Goal: Navigation & Orientation: Find specific page/section

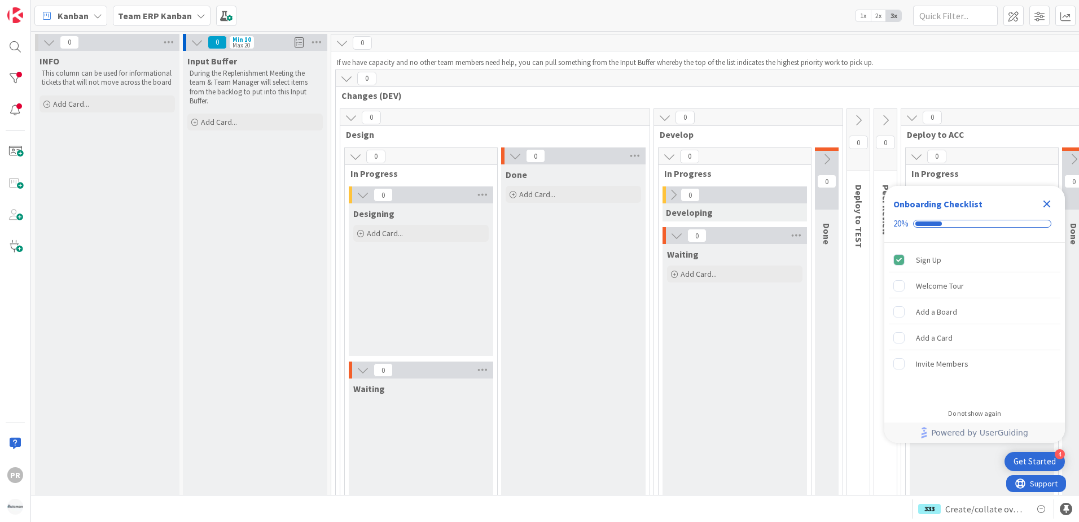
click at [1040, 203] on icon "Close Checklist" at bounding box center [1047, 204] width 14 height 14
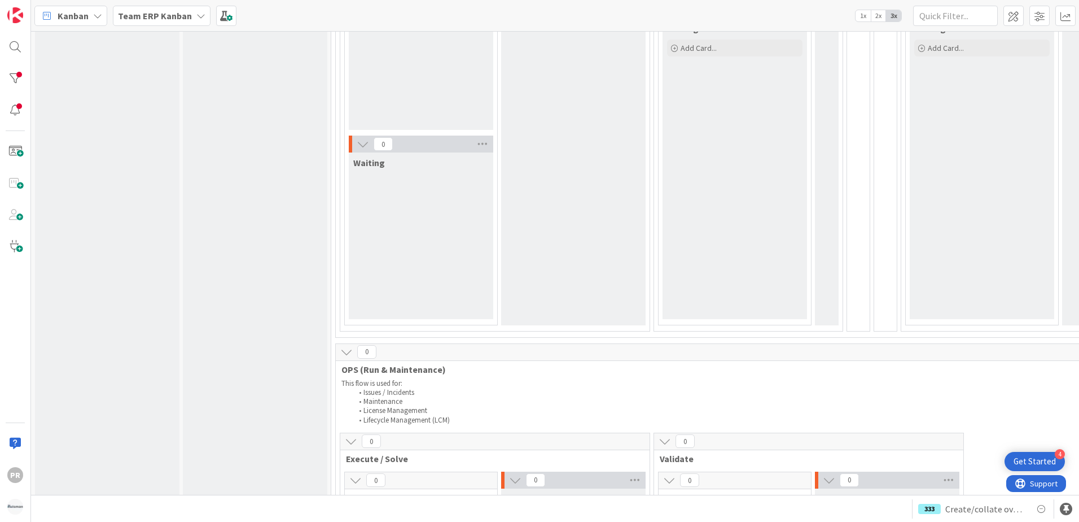
scroll to position [113, 0]
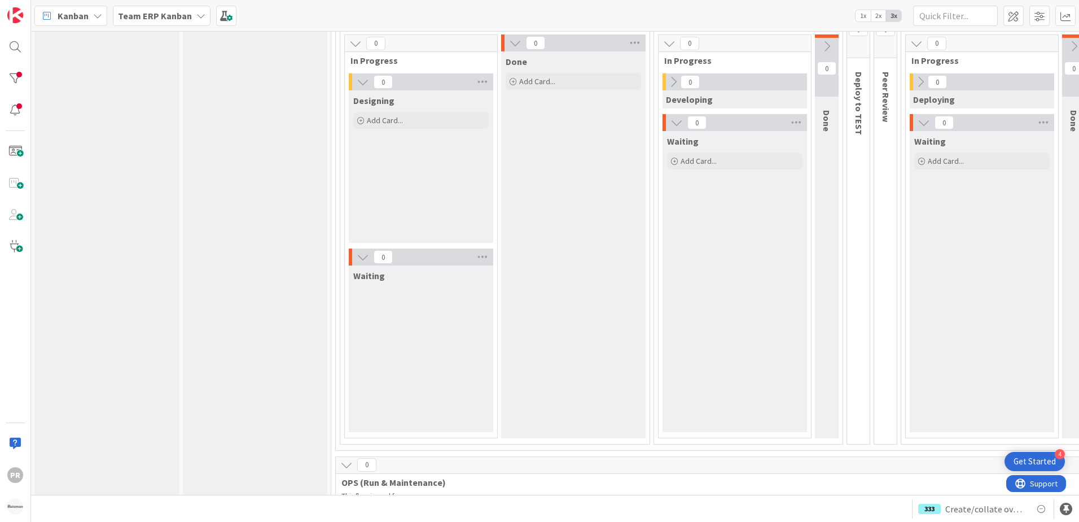
click at [180, 19] on b "Team ERP Kanban" at bounding box center [155, 15] width 74 height 11
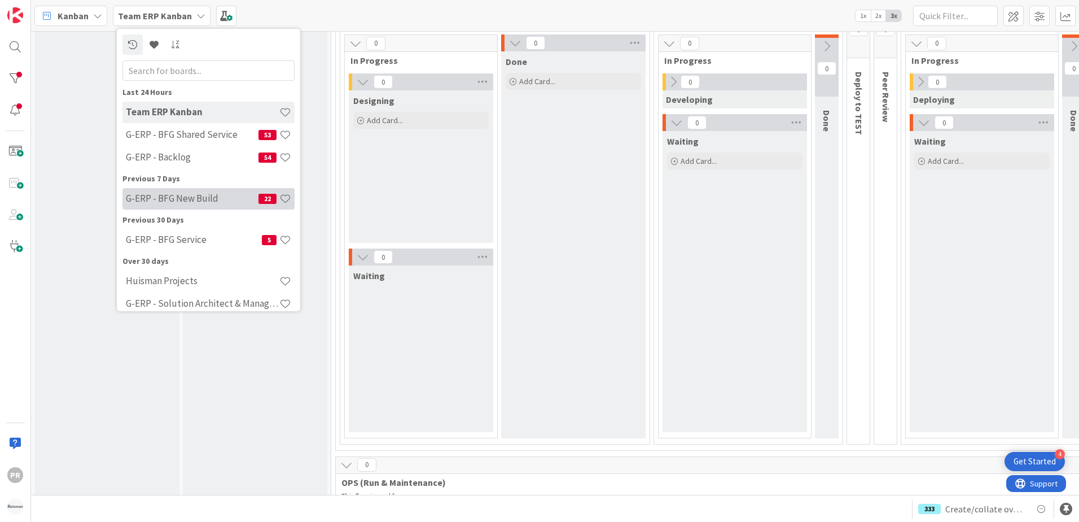
scroll to position [10, 0]
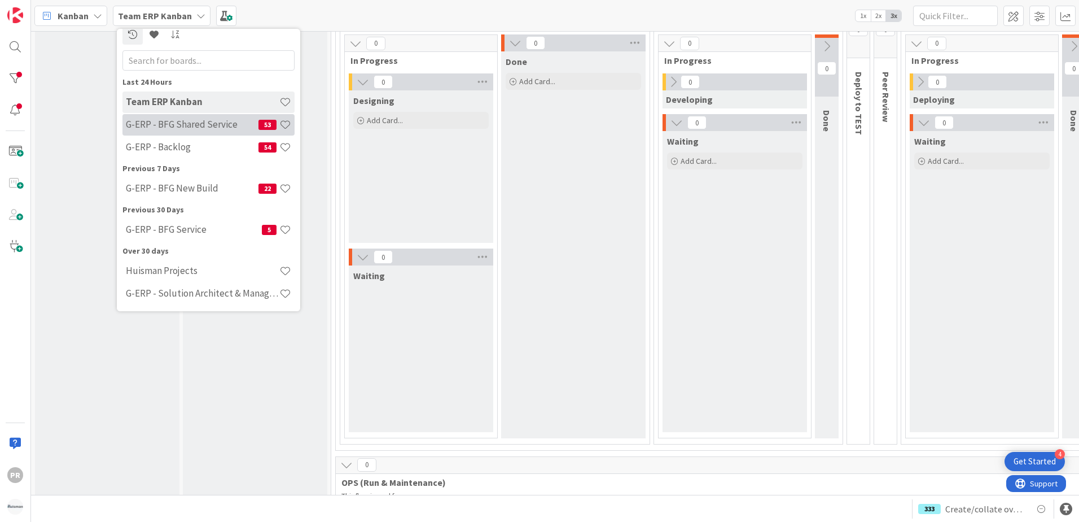
click at [223, 126] on h4 "G-ERP - BFG Shared Service" at bounding box center [192, 124] width 133 height 11
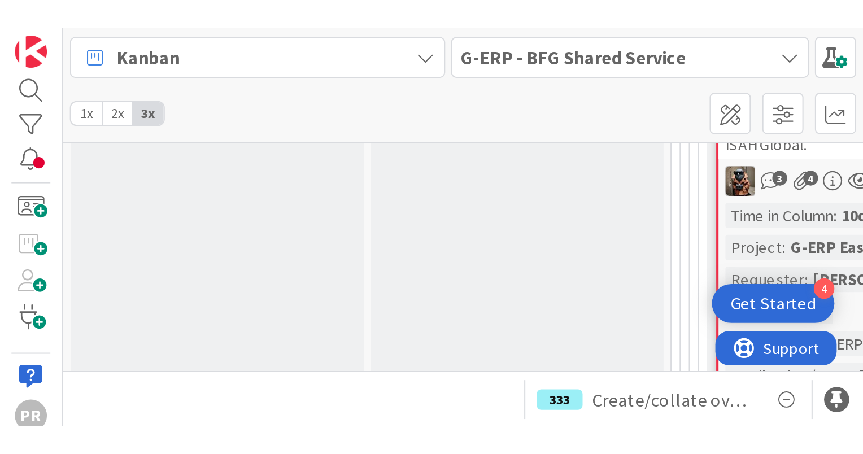
scroll to position [2484, 0]
